Goal: Task Accomplishment & Management: Use online tool/utility

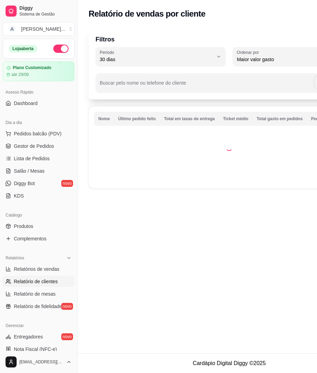
select select "30"
select select "HIGHEST_TOTAL_SPENT_WITH_ORDERS"
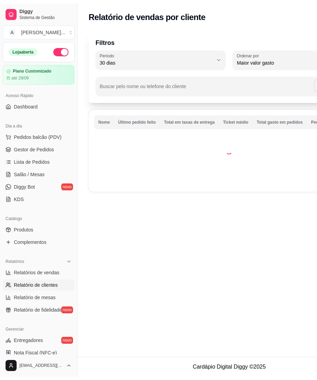
scroll to position [92, 0]
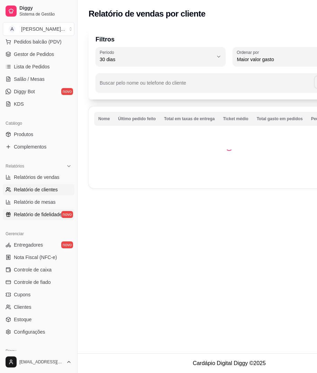
click at [22, 217] on span "Relatório de fidelidade" at bounding box center [38, 214] width 48 height 7
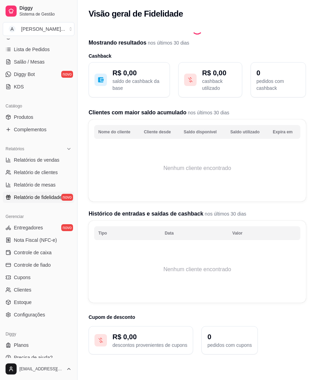
scroll to position [118, 0]
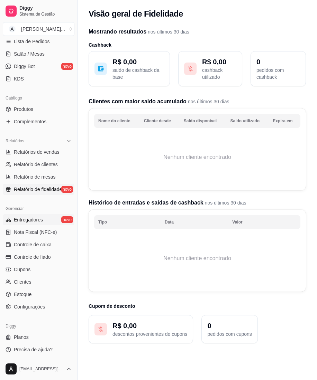
click at [25, 215] on link "Entregadores novo" at bounding box center [39, 219] width 72 height 11
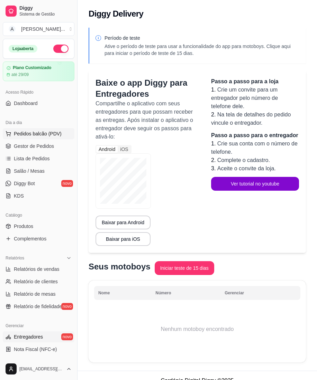
click at [34, 134] on span "Pedidos balcão (PDV)" at bounding box center [38, 133] width 48 height 7
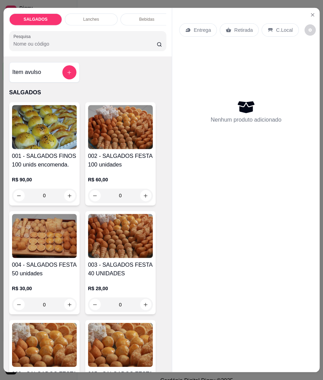
click at [34, 144] on img at bounding box center [44, 127] width 65 height 44
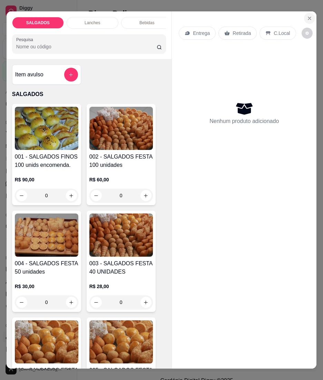
click at [304, 14] on button "Close" at bounding box center [309, 18] width 11 height 11
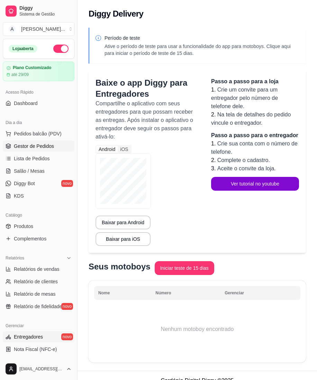
click at [11, 149] on link "Gestor de Pedidos" at bounding box center [39, 146] width 72 height 11
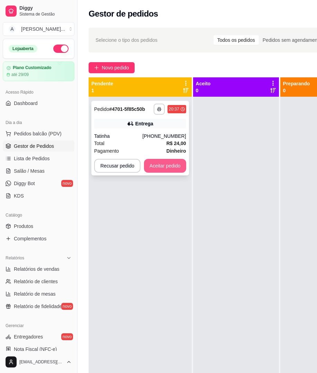
click at [169, 169] on button "Aceitar pedido" at bounding box center [165, 166] width 42 height 14
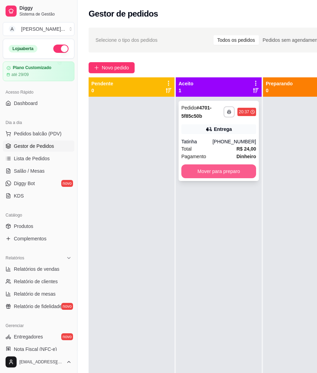
click at [223, 169] on button "Mover para preparo" at bounding box center [218, 172] width 75 height 14
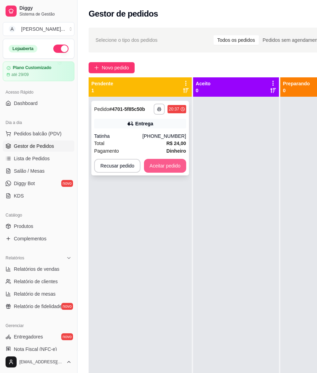
click at [182, 169] on button "Aceitar pedido" at bounding box center [165, 166] width 42 height 14
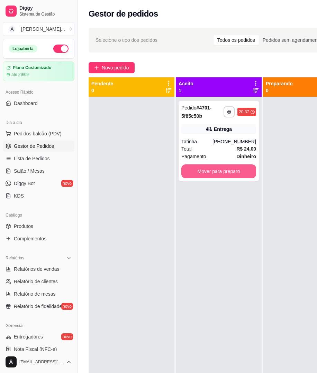
click at [219, 168] on button "Mover para preparo" at bounding box center [218, 172] width 75 height 14
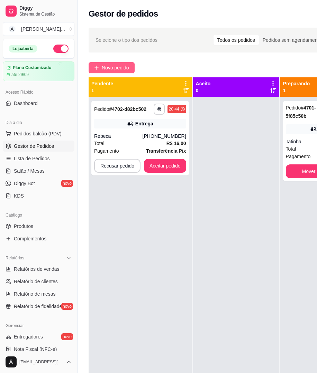
click at [120, 63] on button "Novo pedido" at bounding box center [111, 67] width 46 height 11
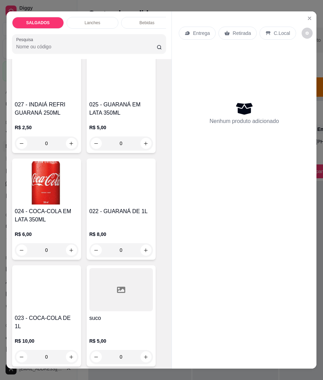
scroll to position [2534, 0]
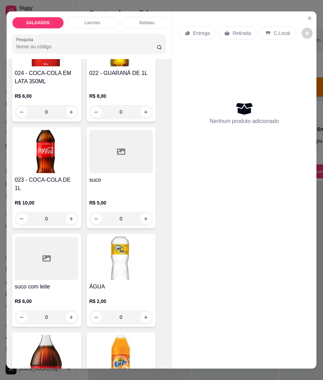
click at [47, 260] on div at bounding box center [47, 258] width 64 height 43
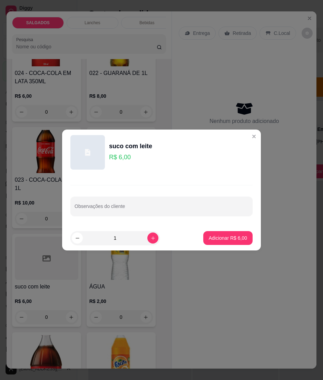
click at [242, 130] on header "suco com leite R$ 6,00" at bounding box center [161, 153] width 199 height 46
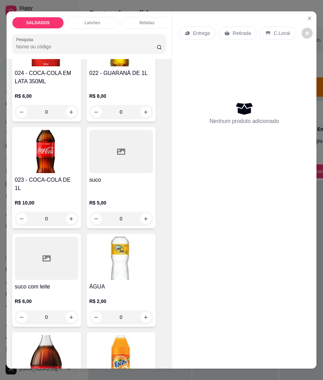
click at [122, 199] on div "R$ 5,00 0" at bounding box center [122, 212] width 64 height 26
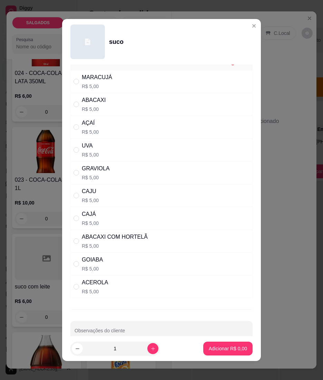
scroll to position [0, 0]
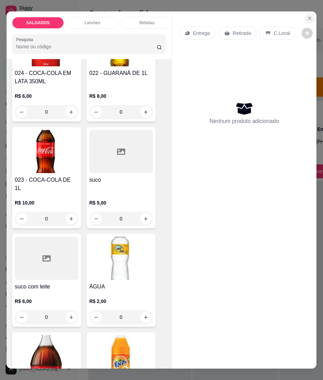
click at [307, 16] on icon "Close" at bounding box center [310, 19] width 6 height 6
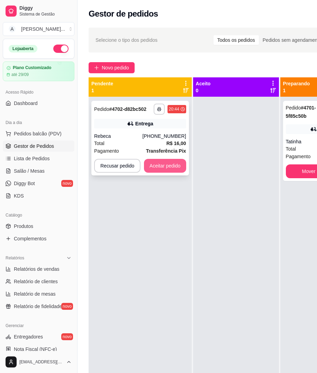
click at [167, 159] on button "Aceitar pedido" at bounding box center [165, 166] width 42 height 14
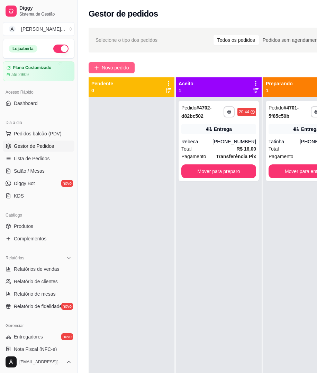
click at [115, 66] on span "Novo pedido" at bounding box center [115, 68] width 27 height 8
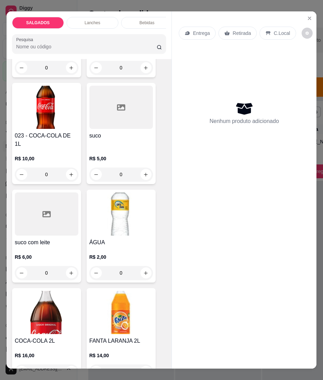
scroll to position [2580, 0]
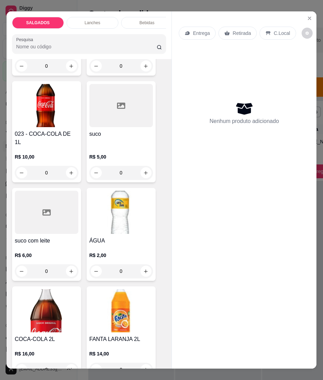
click at [110, 124] on div "suco R$ 5,00 0" at bounding box center [121, 131] width 69 height 101
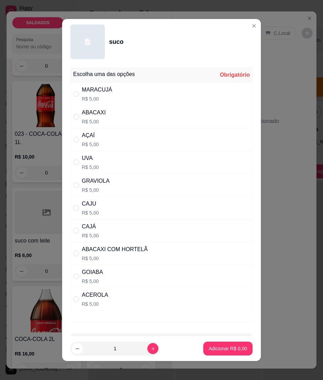
scroll to position [28, 0]
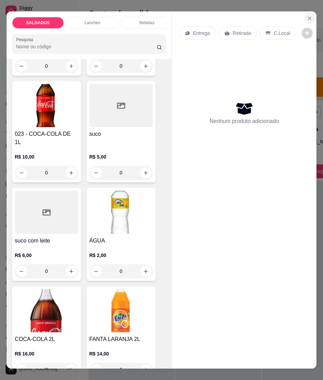
click at [307, 13] on button "Close" at bounding box center [309, 18] width 11 height 11
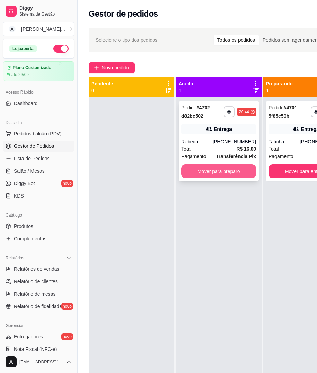
click at [241, 175] on button "Mover para preparo" at bounding box center [218, 172] width 75 height 14
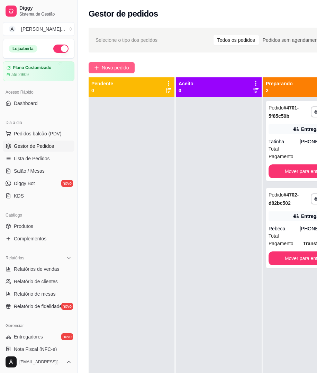
click at [111, 63] on button "Novo pedido" at bounding box center [111, 67] width 46 height 11
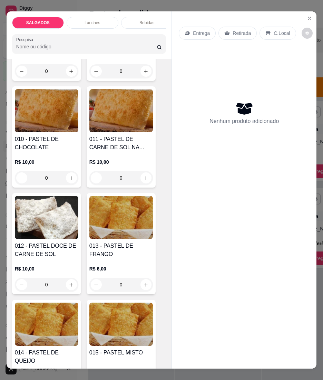
scroll to position [553, 0]
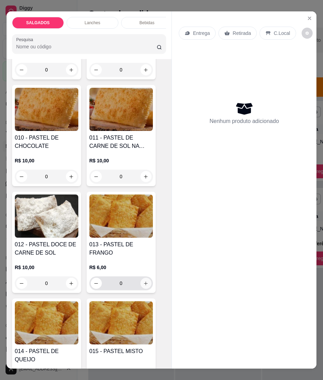
click at [143, 286] on icon "increase-product-quantity" at bounding box center [145, 283] width 5 height 5
type input "1"
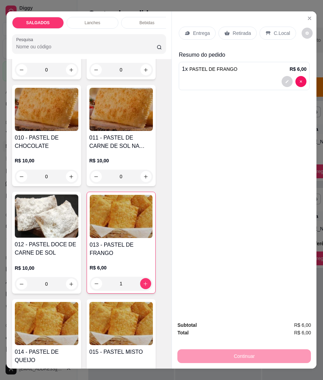
scroll to position [645, 0]
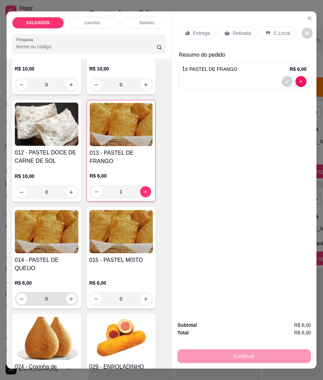
click at [71, 297] on icon "increase-product-quantity" at bounding box center [71, 299] width 5 height 5
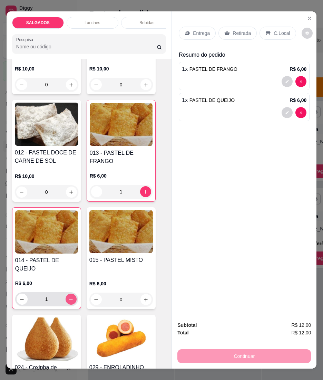
click at [68, 297] on icon "increase-product-quantity" at bounding box center [70, 299] width 5 height 5
type input "2"
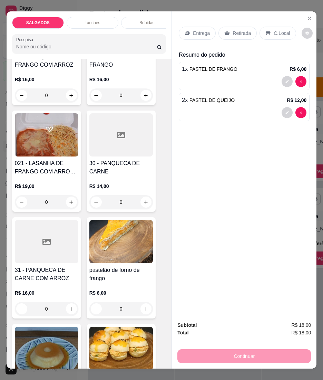
scroll to position [1843, 0]
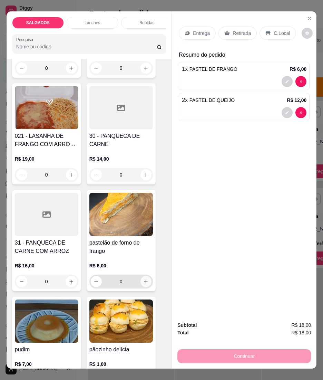
click at [144, 279] on icon "increase-product-quantity" at bounding box center [145, 281] width 5 height 5
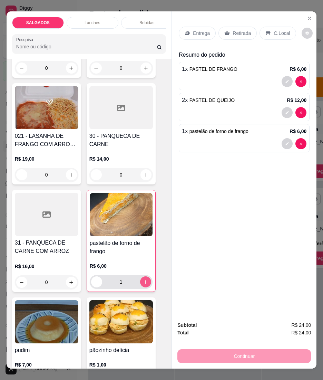
click at [144, 280] on icon "increase-product-quantity" at bounding box center [145, 282] width 5 height 5
type input "2"
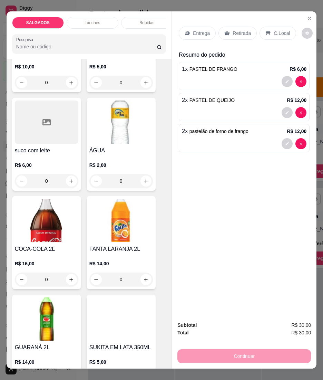
scroll to position [2580, 0]
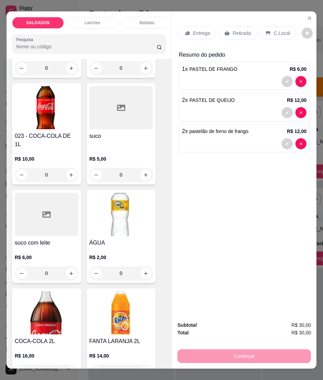
click at [143, 168] on div "0" at bounding box center [122, 175] width 64 height 14
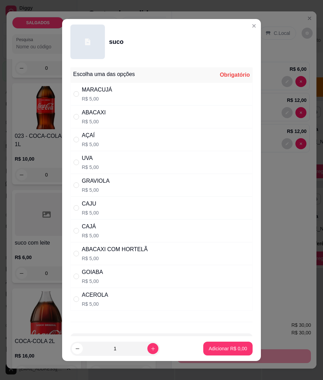
click at [143, 161] on div "UVA R$ 5,00" at bounding box center [162, 162] width 182 height 23
click at [82, 185] on div "GRAVIOLA" at bounding box center [96, 181] width 28 height 8
radio input "false"
radio input "true"
click at [209, 352] on p "Adicionar R$ 5,00" at bounding box center [228, 348] width 38 height 7
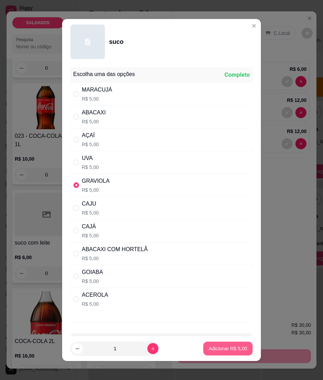
type input "1"
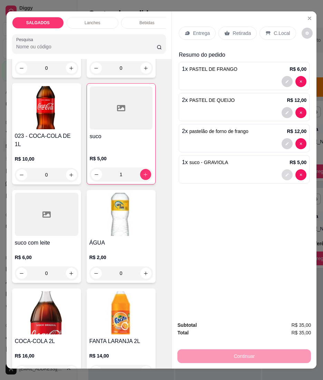
click at [285, 174] on icon "decrease-product-quantity" at bounding box center [287, 175] width 4 height 4
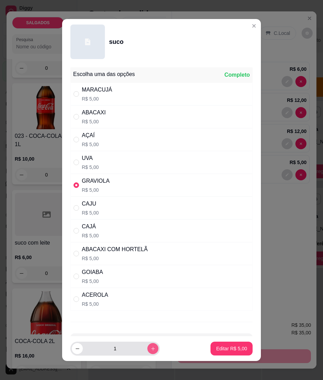
click at [148, 349] on button "increase-product-quantity" at bounding box center [153, 348] width 11 height 11
type input "2"
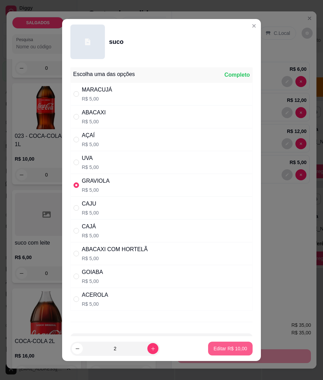
click at [214, 347] on p "Editar R$ 10,00" at bounding box center [231, 348] width 34 height 7
type input "2"
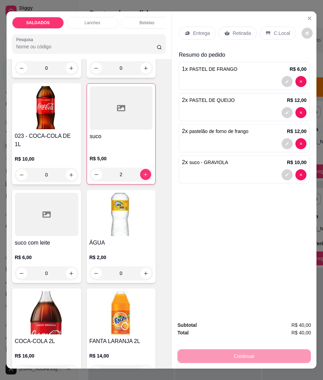
drag, startPoint x: 270, startPoint y: 28, endPoint x: 270, endPoint y: 32, distance: 4.5
click at [274, 30] on p "C.Local" at bounding box center [282, 33] width 16 height 7
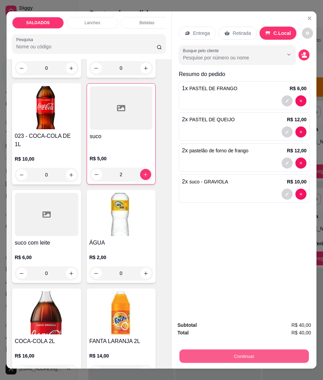
click at [249, 350] on button "Continuar" at bounding box center [245, 356] width 130 height 13
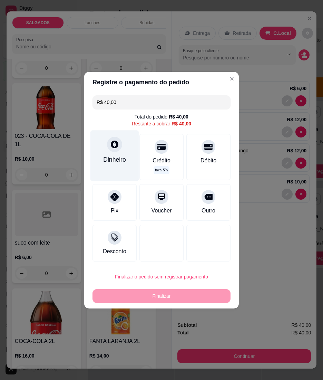
click at [119, 147] on div at bounding box center [114, 144] width 15 height 15
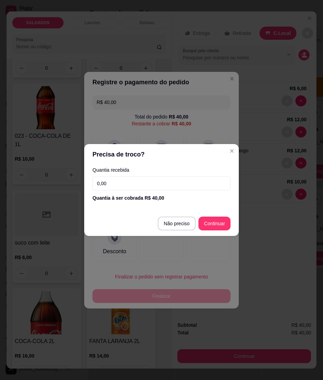
click at [170, 179] on input "0,00" at bounding box center [162, 184] width 138 height 14
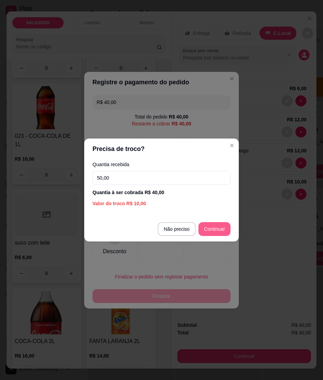
type input "50,00"
type input "R$ 0,00"
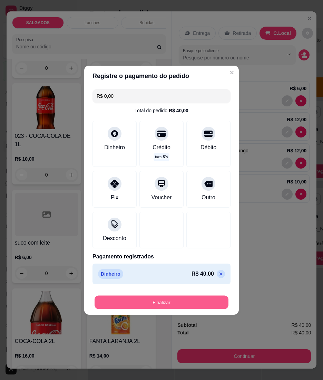
click at [166, 302] on button "Finalizar" at bounding box center [162, 302] width 134 height 13
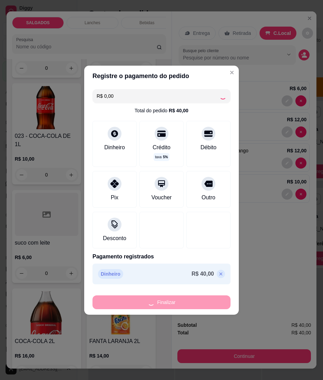
type input "0"
type input "-R$ 40,00"
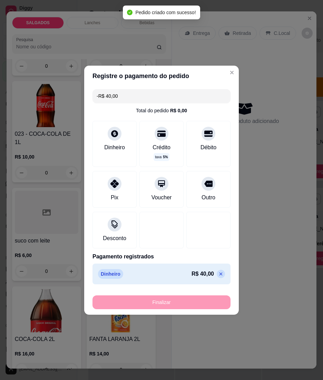
scroll to position [2578, 0]
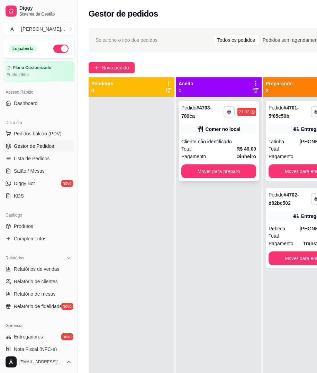
click at [223, 181] on div "**********" at bounding box center [218, 141] width 80 height 80
click at [249, 167] on button "Mover para preparo" at bounding box center [218, 172] width 75 height 14
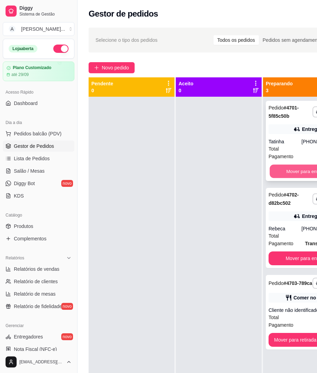
click at [292, 169] on button "Mover para entrega" at bounding box center [306, 171] width 74 height 13
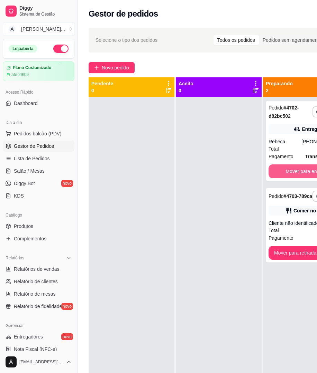
click at [292, 169] on button "Mover para entrega" at bounding box center [306, 172] width 76 height 14
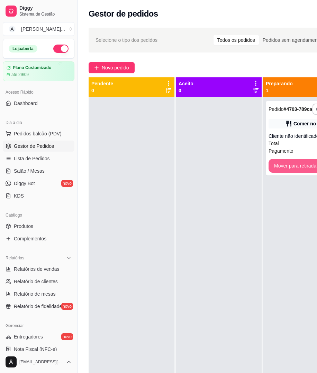
click at [292, 169] on button "Mover para retirada disponível" at bounding box center [306, 166] width 76 height 14
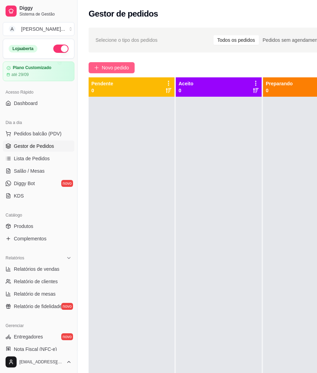
click at [125, 67] on span "Novo pedido" at bounding box center [115, 68] width 27 height 8
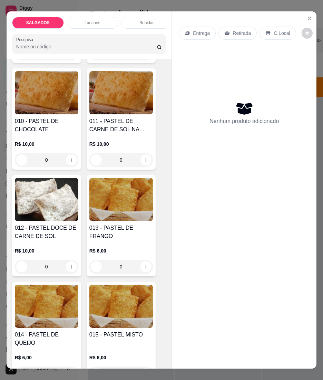
scroll to position [599, 0]
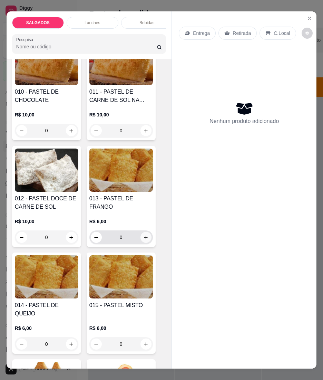
click at [141, 241] on button "increase-product-quantity" at bounding box center [146, 237] width 11 height 11
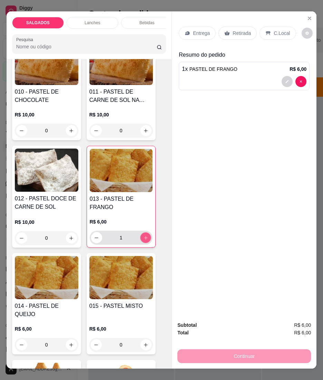
click at [143, 241] on icon "increase-product-quantity" at bounding box center [145, 237] width 5 height 5
type input "2"
drag, startPoint x: 238, startPoint y: 30, endPoint x: 238, endPoint y: 37, distance: 6.9
click at [238, 30] on p "Retirada" at bounding box center [242, 33] width 18 height 7
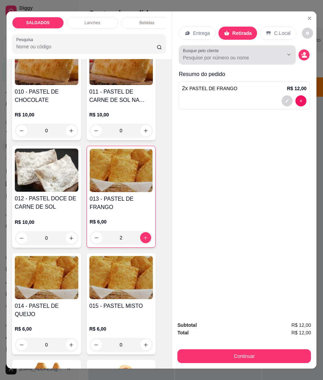
click at [234, 56] on input "Busque pelo cliente" at bounding box center [228, 57] width 90 height 7
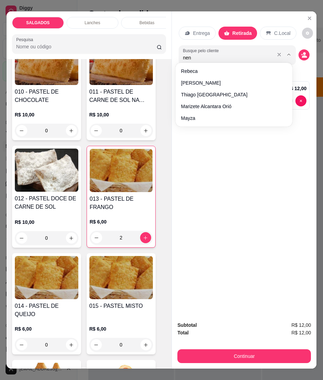
type input "nena"
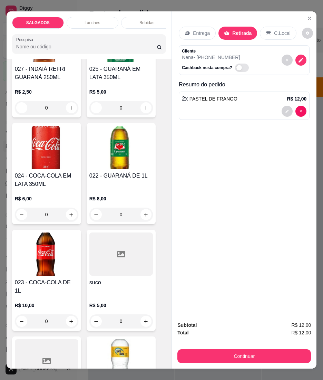
scroll to position [2442, 0]
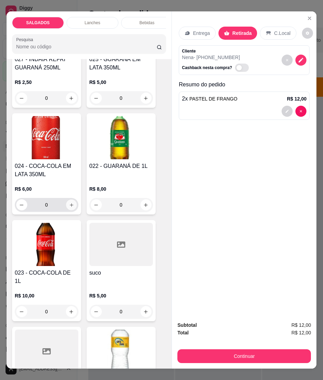
click at [68, 199] on button "increase-product-quantity" at bounding box center [71, 204] width 11 height 11
type input "1"
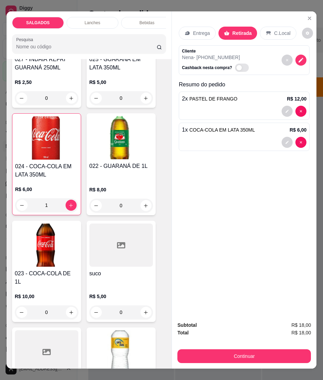
click at [189, 32] on div "Entrega" at bounding box center [197, 33] width 37 height 13
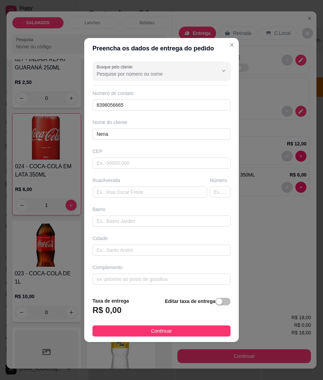
click at [175, 338] on footer "Taxa de entrega R$ 0,00 Editar taxa de entrega Continuar" at bounding box center [161, 317] width 155 height 50
click at [174, 331] on button "Continuar" at bounding box center [162, 331] width 138 height 11
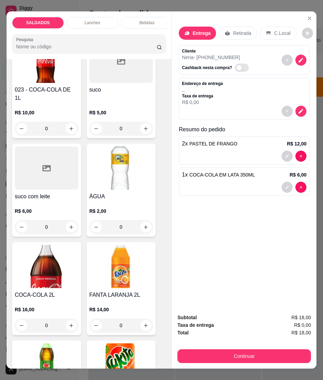
scroll to position [2627, 0]
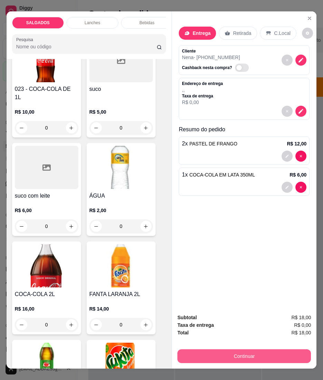
click at [205, 351] on button "Continuar" at bounding box center [245, 356] width 134 height 14
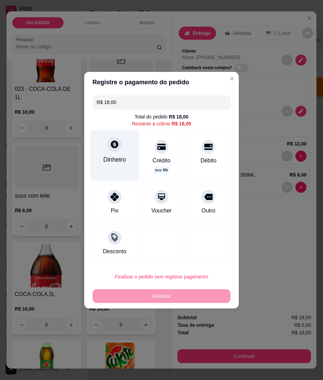
click at [103, 158] on div "Dinheiro" at bounding box center [114, 159] width 23 height 9
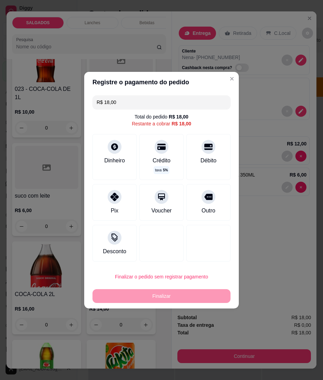
click at [143, 185] on input "0,00" at bounding box center [162, 184] width 138 height 14
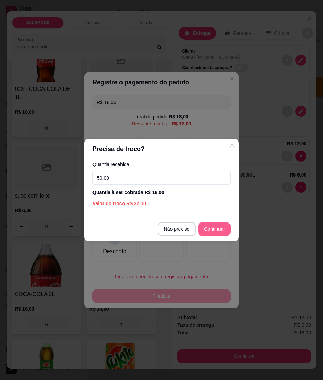
type input "50,00"
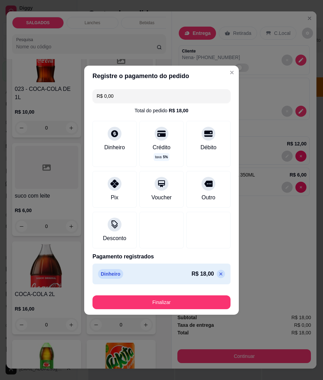
type input "R$ 0,00"
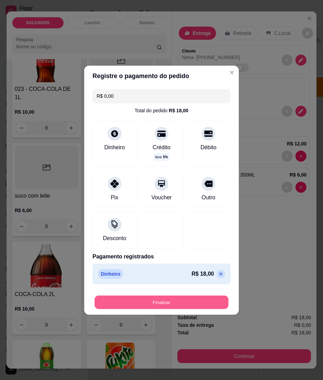
click at [190, 296] on button "Finalizar" at bounding box center [162, 302] width 134 height 13
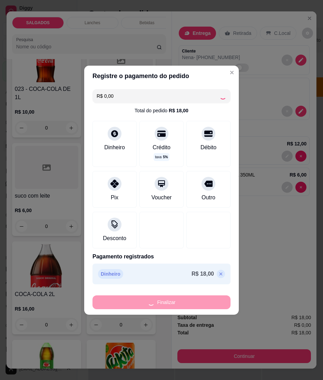
type input "0"
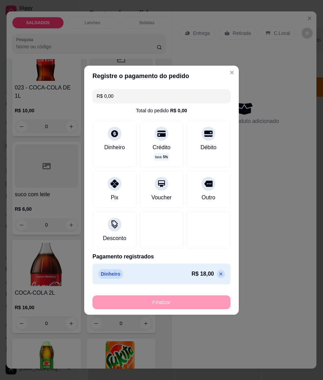
type input "-R$ 18,00"
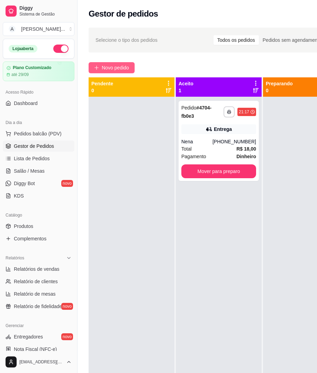
click at [128, 60] on div "**********" at bounding box center [235, 241] width 317 height 435
click at [126, 63] on button "Novo pedido" at bounding box center [111, 67] width 46 height 11
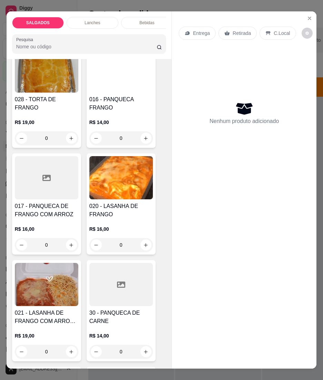
scroll to position [1659, 0]
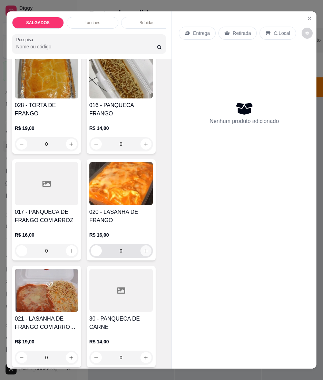
click at [143, 248] on icon "increase-product-quantity" at bounding box center [145, 250] width 5 height 5
type input "1"
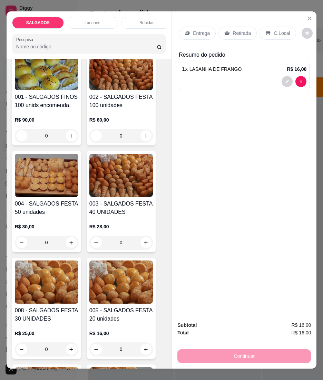
scroll to position [0, 0]
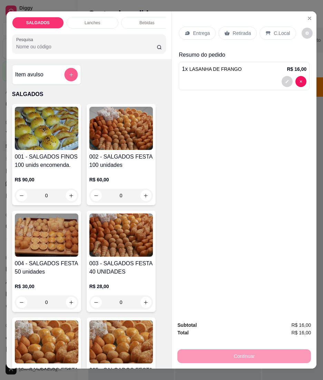
click at [68, 75] on icon "add-separate-item" at bounding box center [70, 74] width 5 height 5
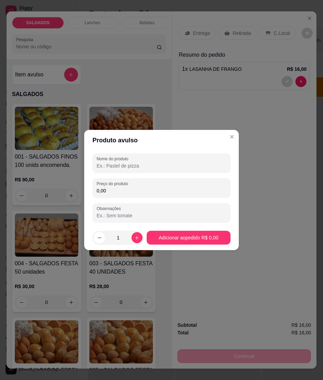
click at [110, 163] on input "Nome do produto" at bounding box center [162, 165] width 130 height 7
click at [168, 198] on div "Nome do produto Preço do produto 0,00 Observações" at bounding box center [162, 187] width 138 height 69
drag, startPoint x: 154, startPoint y: 187, endPoint x: 163, endPoint y: 194, distance: 11.6
click at [153, 187] on input "0,00" at bounding box center [162, 190] width 130 height 7
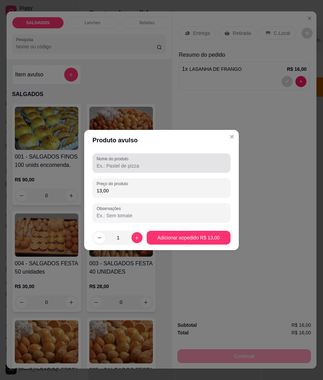
type input "13,00"
click at [149, 168] on input "Nome do produto" at bounding box center [162, 165] width 130 height 7
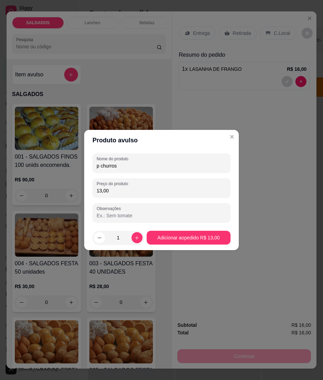
type input "p churros"
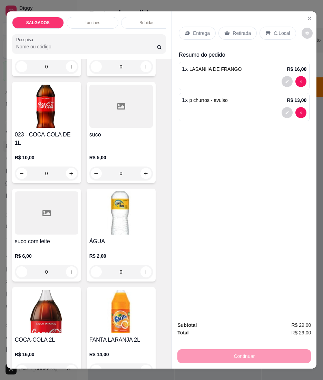
scroll to position [2719, 0]
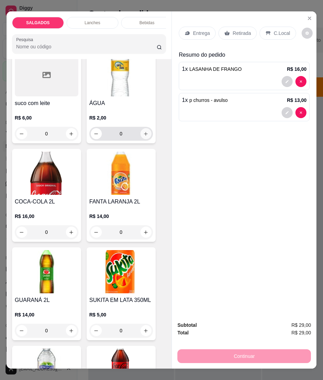
click at [144, 131] on icon "increase-product-quantity" at bounding box center [145, 133] width 5 height 5
type input "1"
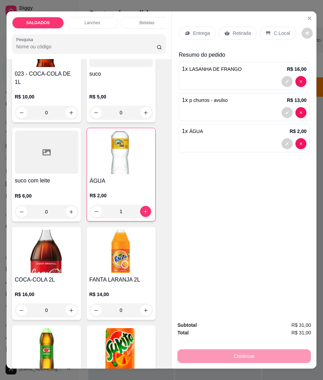
scroll to position [2627, 0]
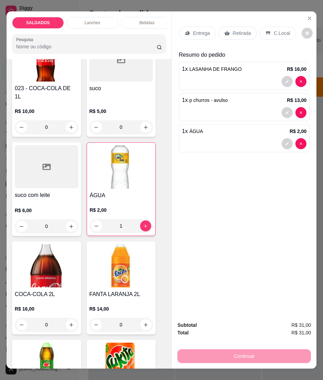
click at [233, 32] on p "Retirada" at bounding box center [242, 33] width 18 height 7
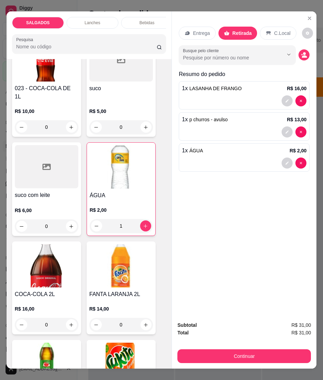
click at [277, 30] on p "C.Local" at bounding box center [282, 33] width 16 height 7
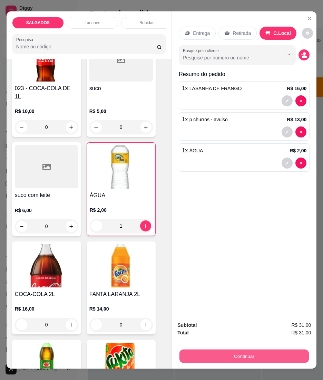
click at [250, 350] on button "Continuar" at bounding box center [245, 356] width 130 height 13
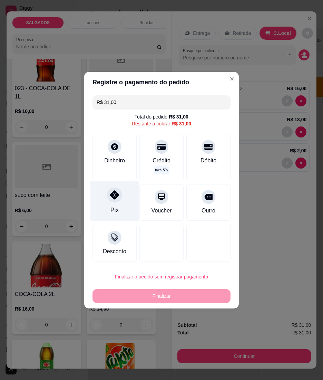
click at [120, 197] on div at bounding box center [114, 194] width 15 height 15
type input "R$ 0,00"
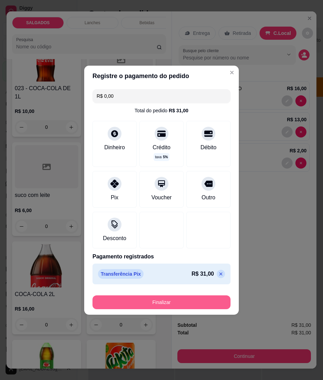
click at [159, 296] on button "Finalizar" at bounding box center [162, 303] width 138 height 14
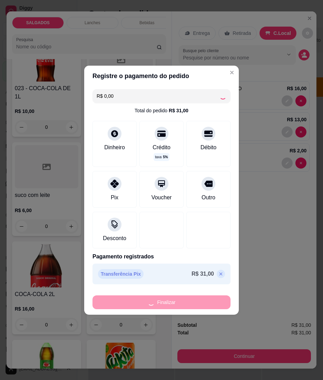
type input "0"
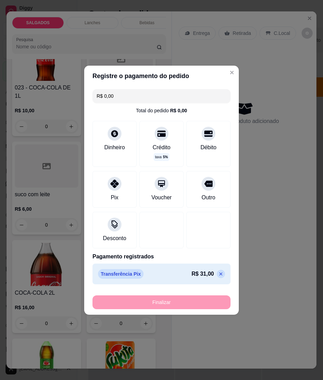
type input "-R$ 31,00"
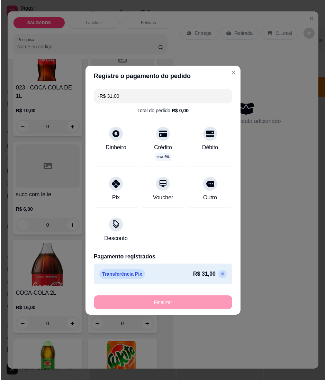
scroll to position [2626, 0]
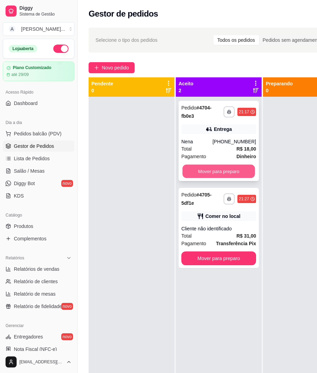
click at [207, 169] on button "Mover para preparo" at bounding box center [218, 171] width 73 height 13
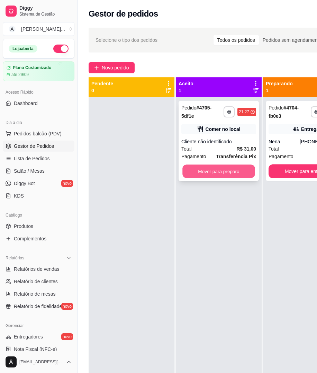
click at [210, 176] on button "Mover para preparo" at bounding box center [218, 171] width 73 height 13
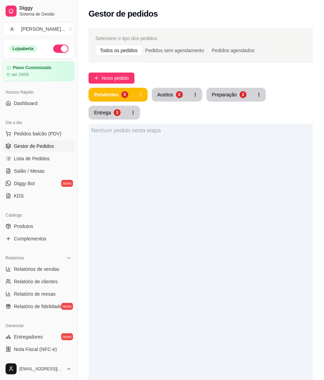
click at [243, 312] on div "Nenhum pedido nesta etapa" at bounding box center [200, 314] width 224 height 380
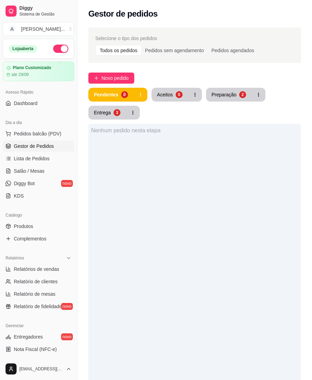
click at [234, 105] on div "Pendentes 0 Aceitos 0 Preparação 2 Entrega 3" at bounding box center [194, 104] width 213 height 32
click at [234, 99] on button "Preparação 2" at bounding box center [229, 95] width 46 height 14
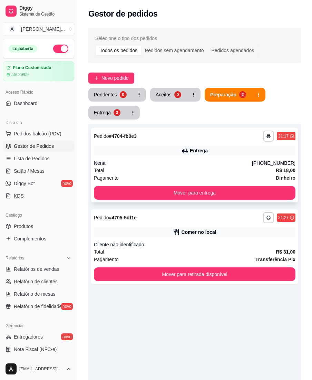
click at [218, 200] on div "**********" at bounding box center [194, 165] width 207 height 75
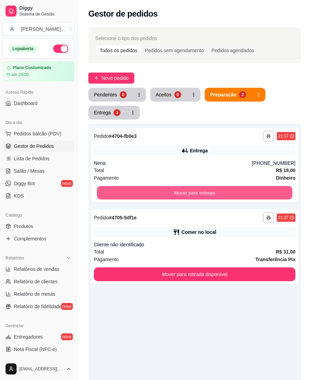
click at [259, 197] on button "Mover para entrega" at bounding box center [195, 192] width 196 height 13
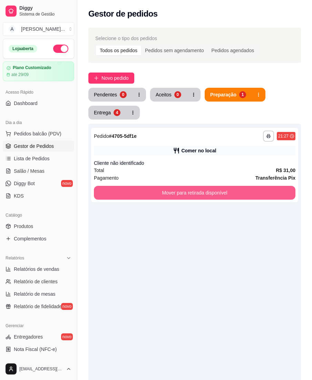
click at [259, 197] on button "Mover para retirada disponível" at bounding box center [195, 193] width 202 height 14
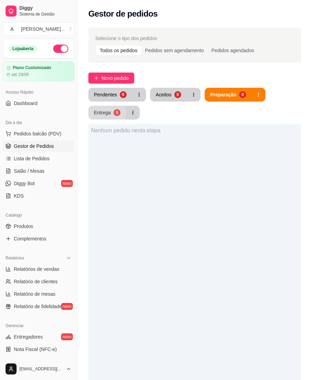
click at [114, 108] on button "Entrega 5" at bounding box center [107, 113] width 38 height 14
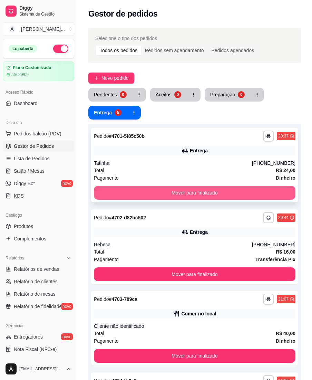
click at [209, 194] on button "Mover para finalizado" at bounding box center [195, 193] width 202 height 14
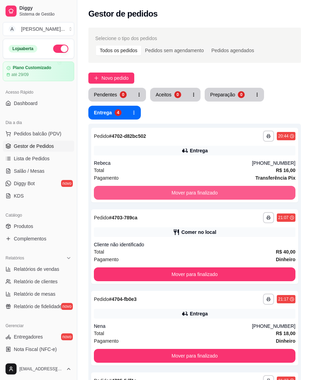
click at [209, 194] on button "Mover para finalizado" at bounding box center [195, 193] width 202 height 14
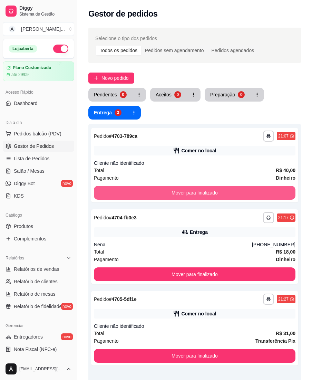
click at [209, 194] on button "Mover para finalizado" at bounding box center [195, 193] width 202 height 14
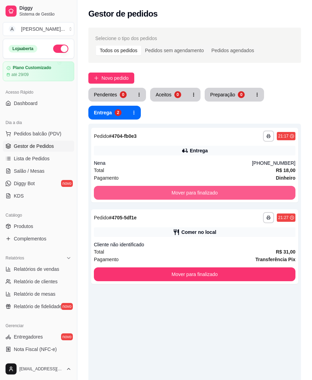
click at [209, 194] on button "Mover para finalizado" at bounding box center [195, 193] width 202 height 14
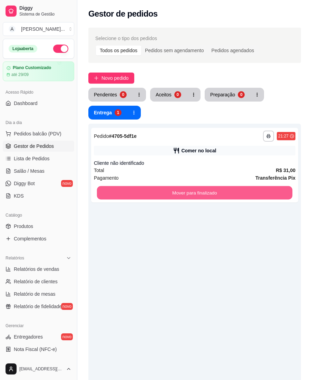
click at [209, 194] on button "Mover para finalizado" at bounding box center [195, 192] width 196 height 13
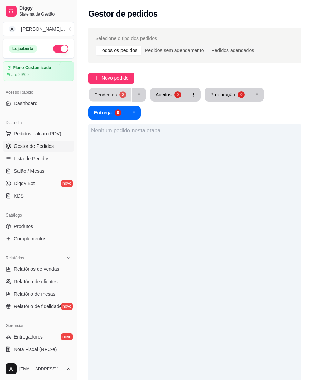
click at [116, 96] on button "Pendentes 2" at bounding box center [110, 94] width 43 height 13
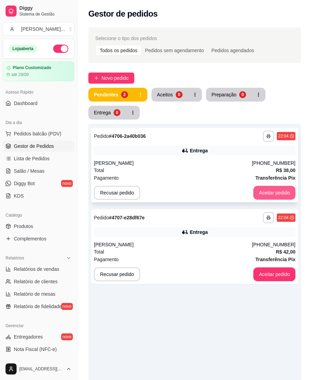
click at [277, 197] on button "Aceitar pedido" at bounding box center [275, 193] width 42 height 14
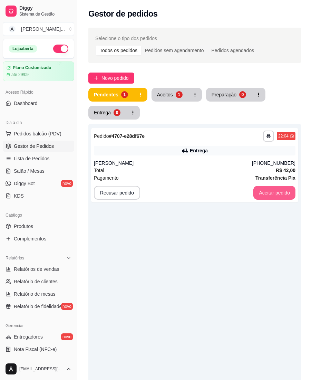
click at [277, 197] on button "Aceitar pedido" at bounding box center [275, 193] width 42 height 14
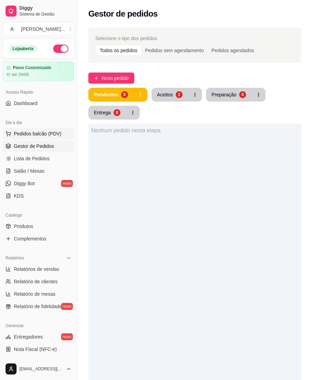
click at [39, 135] on span "Pedidos balcão (PDV)" at bounding box center [38, 133] width 48 height 7
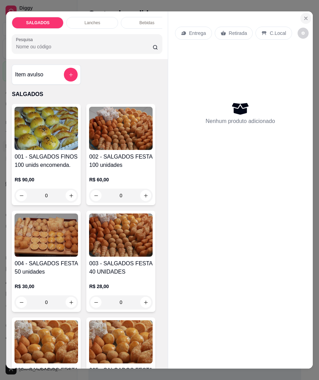
click at [305, 13] on button "Close" at bounding box center [306, 18] width 11 height 11
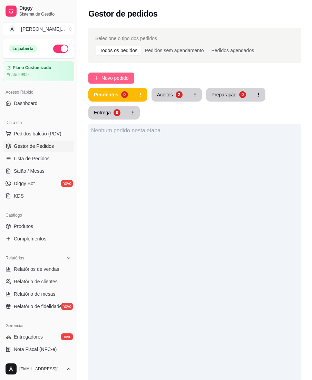
click at [108, 74] on button "Novo pedido" at bounding box center [111, 78] width 46 height 11
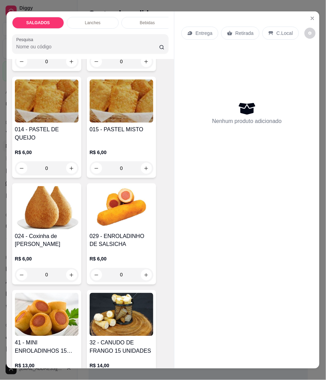
scroll to position [829, 0]
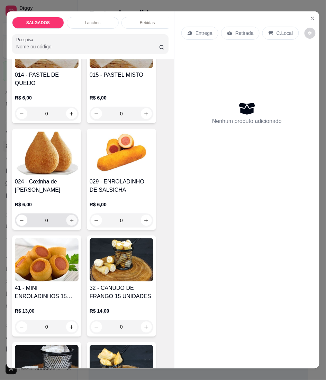
click at [66, 216] on button "increase-product-quantity" at bounding box center [71, 220] width 11 height 11
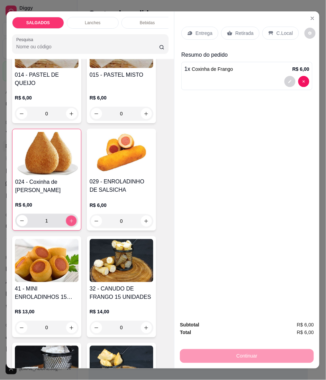
click at [69, 218] on icon "increase-product-quantity" at bounding box center [71, 220] width 5 height 5
type input "2"
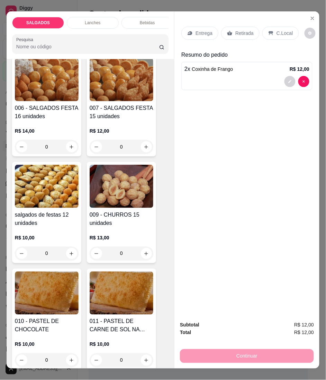
scroll to position [368, 0]
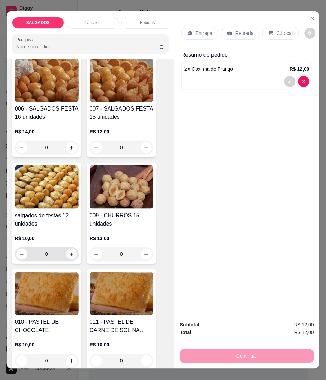
click at [69, 257] on icon "increase-product-quantity" at bounding box center [71, 254] width 5 height 5
type input "1"
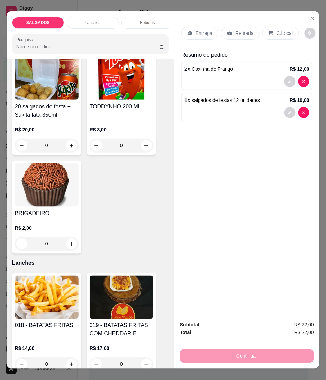
scroll to position [1428, 0]
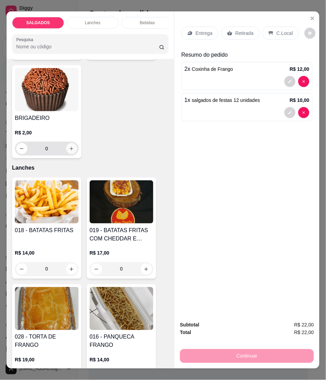
click at [66, 143] on button "increase-product-quantity" at bounding box center [71, 148] width 11 height 11
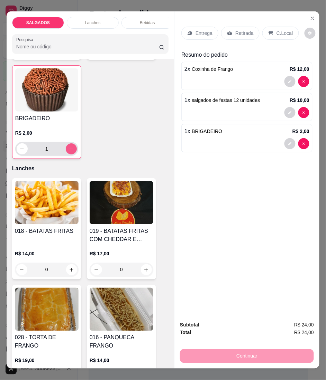
scroll to position [1429, 0]
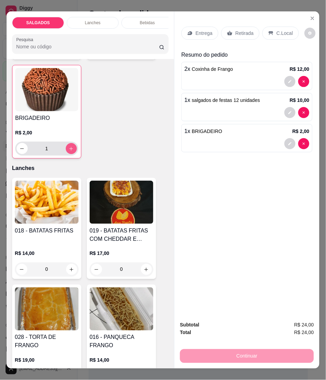
click at [68, 146] on icon "increase-product-quantity" at bounding box center [70, 148] width 5 height 5
type input "2"
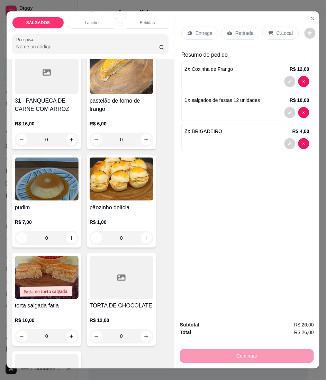
scroll to position [1981, 0]
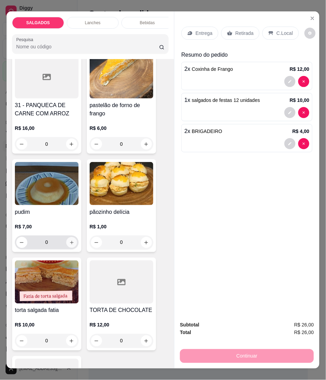
click at [69, 240] on icon "increase-product-quantity" at bounding box center [71, 242] width 5 height 5
type input "1"
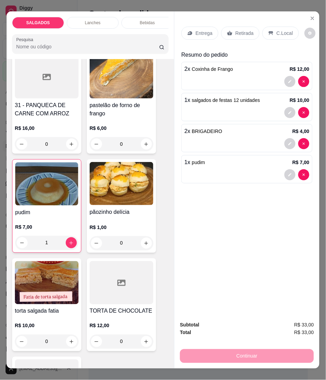
drag, startPoint x: 234, startPoint y: 30, endPoint x: 234, endPoint y: 39, distance: 9.0
click at [235, 30] on p "Retirada" at bounding box center [244, 33] width 18 height 7
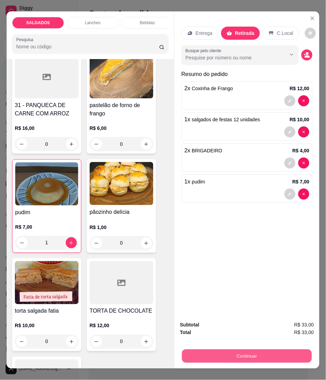
click at [227, 350] on button "Continuar" at bounding box center [247, 356] width 130 height 13
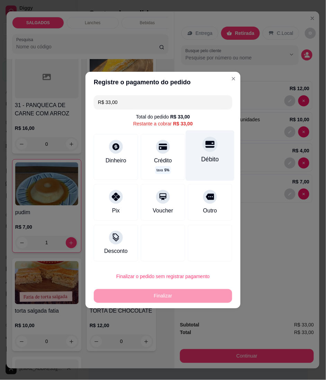
click at [207, 159] on div "Débito" at bounding box center [210, 159] width 18 height 9
type input "R$ 0,00"
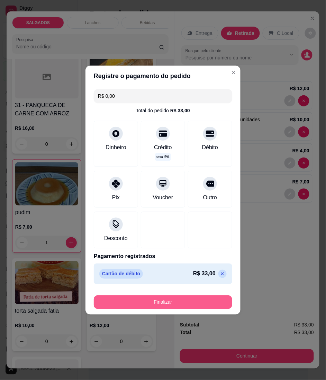
click at [171, 297] on button "Finalizar" at bounding box center [163, 303] width 138 height 14
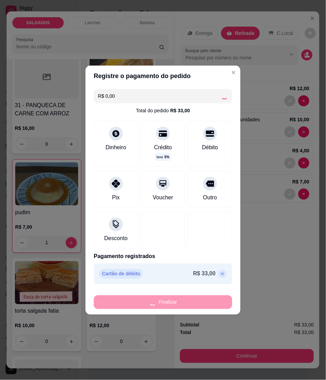
type input "0"
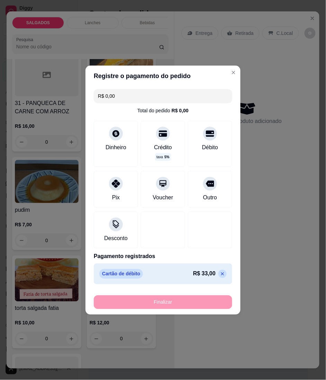
type input "-R$ 33,00"
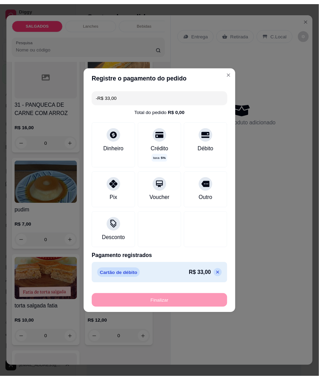
scroll to position [1980, 0]
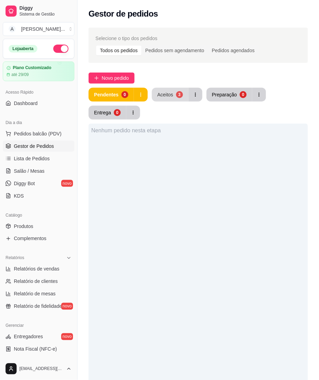
click at [174, 101] on button "Aceitos 3" at bounding box center [170, 95] width 37 height 14
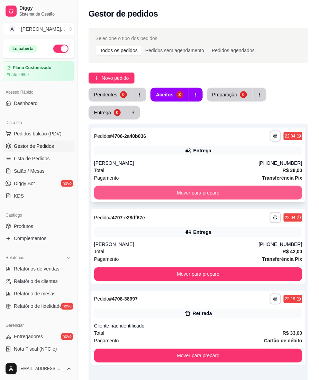
click at [194, 194] on button "Mover para preparo" at bounding box center [198, 193] width 208 height 14
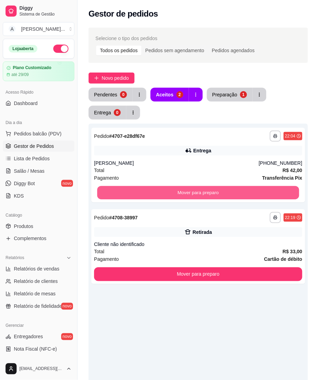
click at [194, 194] on button "Mover para preparo" at bounding box center [198, 192] width 202 height 13
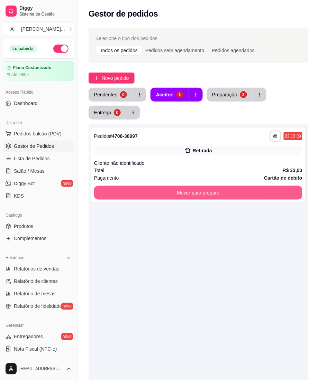
click at [194, 194] on button "Mover para preparo" at bounding box center [198, 193] width 208 height 14
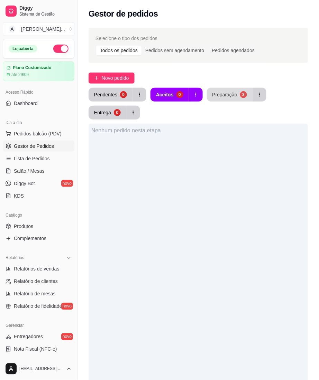
click at [233, 93] on div "Preparação" at bounding box center [224, 94] width 25 height 7
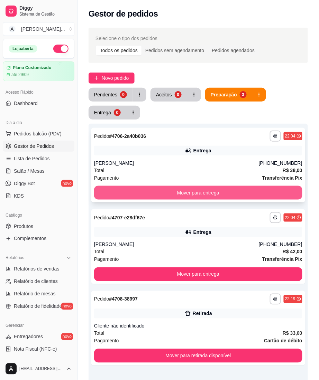
click at [195, 189] on button "Mover para entrega" at bounding box center [198, 193] width 208 height 14
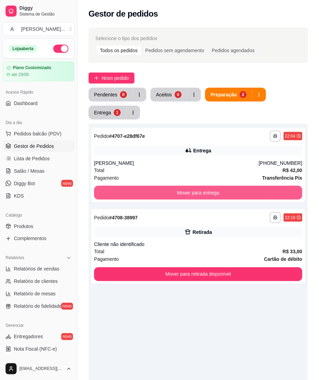
click at [195, 189] on button "Mover para entrega" at bounding box center [198, 193] width 208 height 14
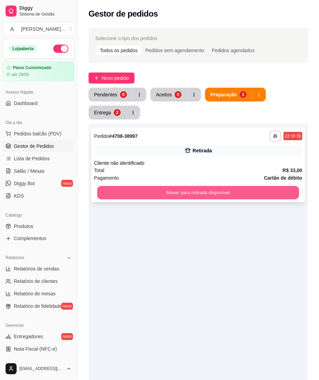
click at [176, 198] on button "Mover para retirada disponível" at bounding box center [198, 192] width 202 height 13
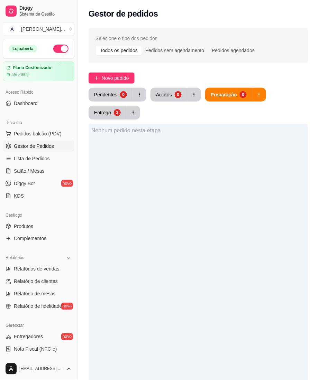
click at [99, 115] on div "Entrega" at bounding box center [102, 112] width 17 height 7
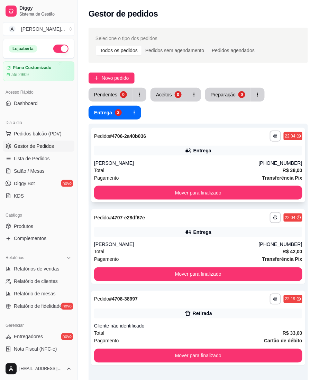
click at [121, 185] on div "**********" at bounding box center [198, 165] width 214 height 75
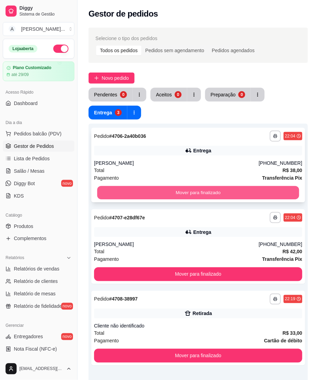
click at [259, 198] on button "Mover para finalizado" at bounding box center [198, 192] width 202 height 13
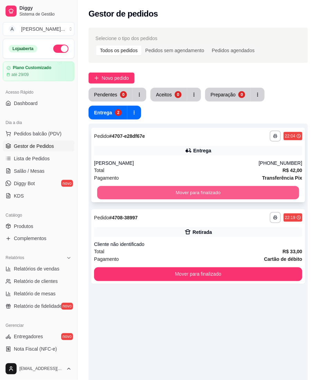
click at [227, 193] on button "Mover para finalizado" at bounding box center [198, 192] width 202 height 13
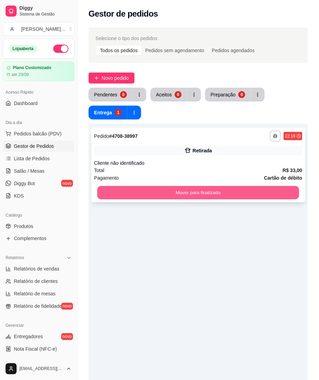
click at [214, 191] on button "Mover para finalizado" at bounding box center [198, 192] width 202 height 13
